Goal: Navigation & Orientation: Find specific page/section

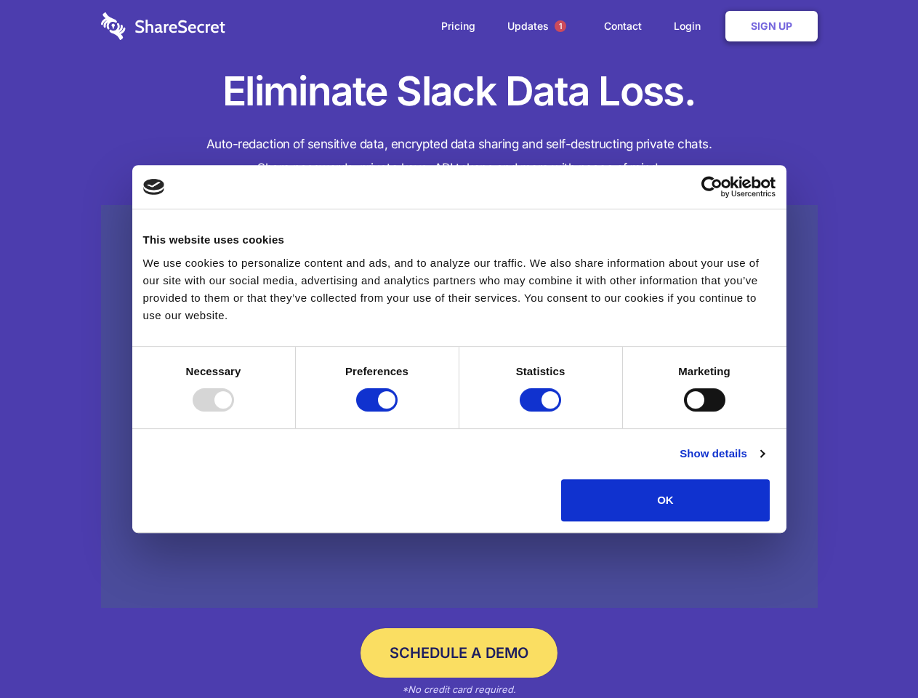
click at [234, 411] on div at bounding box center [213, 399] width 41 height 23
click at [398, 411] on input "Preferences" at bounding box center [376, 399] width 41 height 23
checkbox input "false"
click at [542, 411] on input "Statistics" at bounding box center [540, 399] width 41 height 23
checkbox input "false"
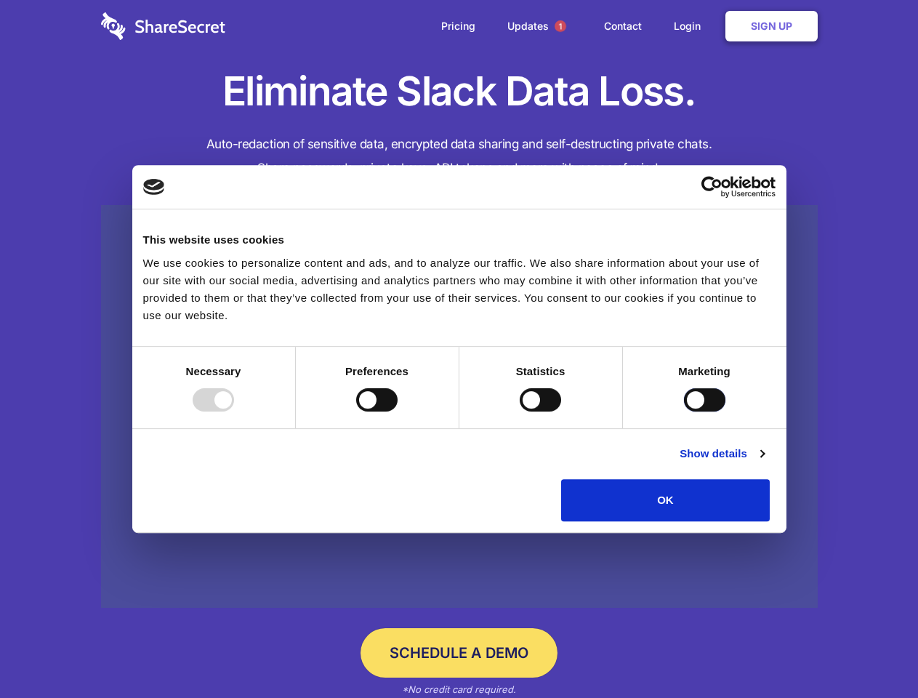
click at [684, 411] on input "Marketing" at bounding box center [704, 399] width 41 height 23
checkbox input "true"
click at [764, 462] on link "Show details" at bounding box center [722, 453] width 84 height 17
click at [0, 0] on li "Necessary 7 Necessary cookies help make a website usable by enabling basic func…" at bounding box center [0, 0] width 0 height 0
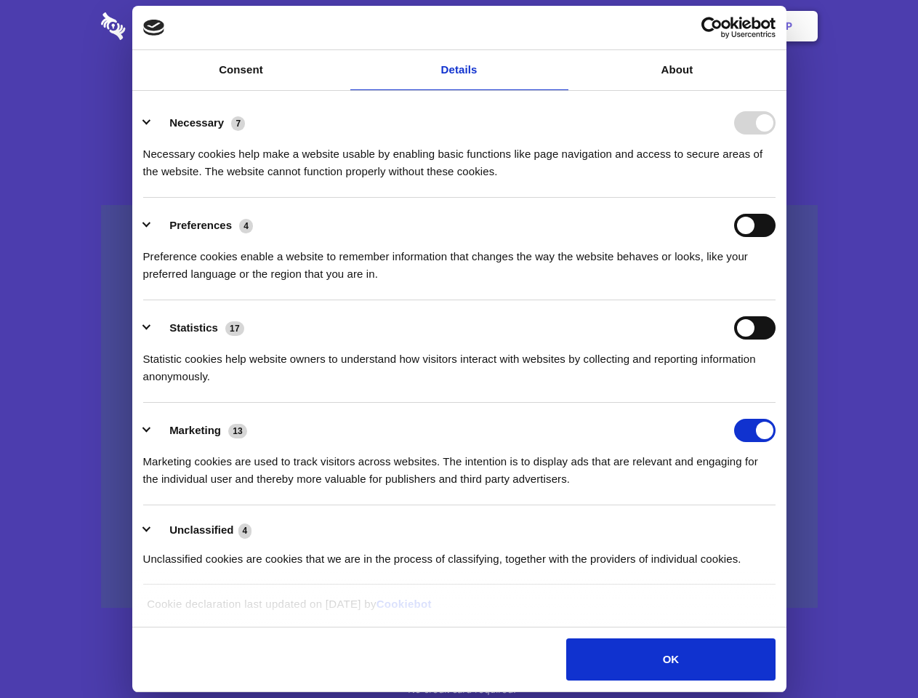
click at [560, 26] on span "1" at bounding box center [561, 26] width 12 height 12
